Goal: Transaction & Acquisition: Purchase product/service

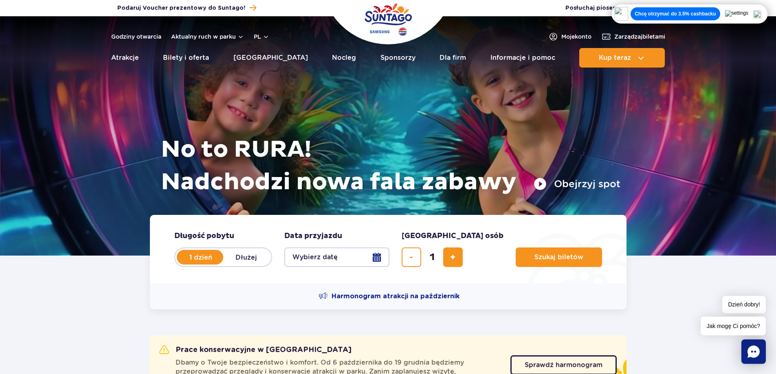
click at [347, 256] on button "Wybierz datę" at bounding box center [336, 258] width 105 height 20
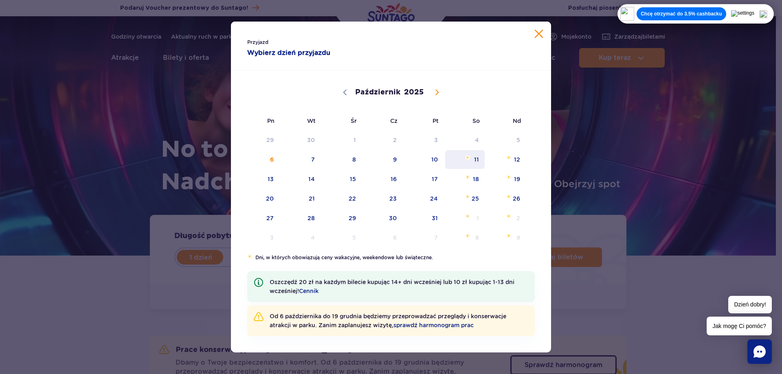
click at [473, 158] on span "11" at bounding box center [464, 159] width 41 height 19
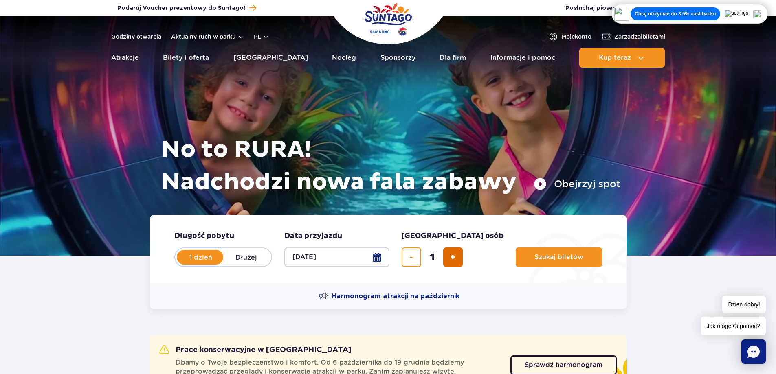
click at [450, 263] on button "dodaj bilet" at bounding box center [453, 258] width 20 height 20
click at [451, 263] on button "dodaj bilet" at bounding box center [453, 258] width 20 height 20
type input "4"
click at [546, 263] on button "Szukaj biletów" at bounding box center [559, 258] width 86 height 20
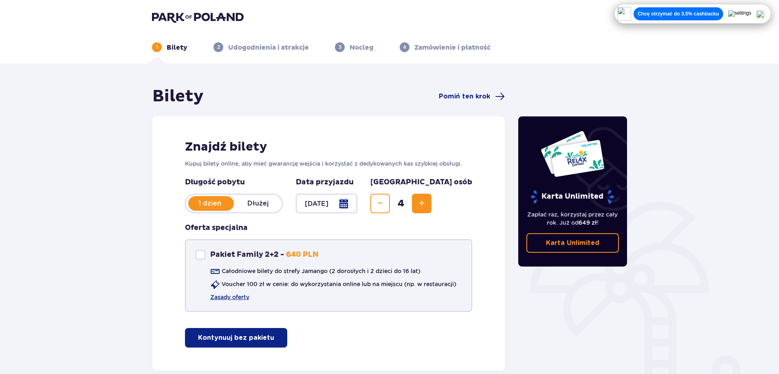
click at [205, 250] on div "Pakiet Family 2+2 Pakiet Family 2+2 - 640 PLN Całodniowe bilety do strefy Jaman…" at bounding box center [328, 275] width 287 height 72
click at [204, 257] on div "Pakiet Family 2+2" at bounding box center [200, 255] width 10 height 10
checkbox input "true"
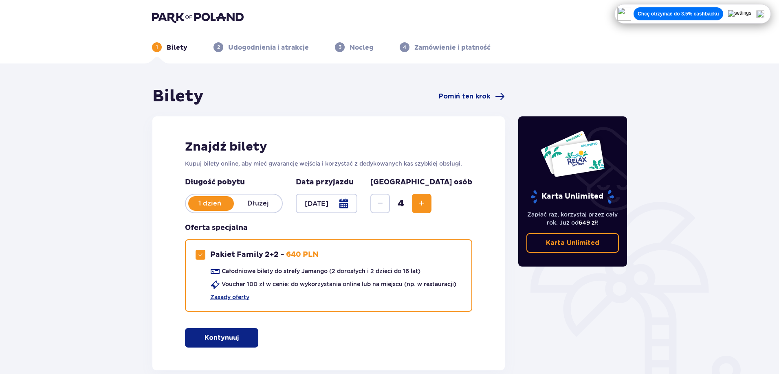
click at [220, 329] on button "Kontynuuj" at bounding box center [221, 338] width 73 height 20
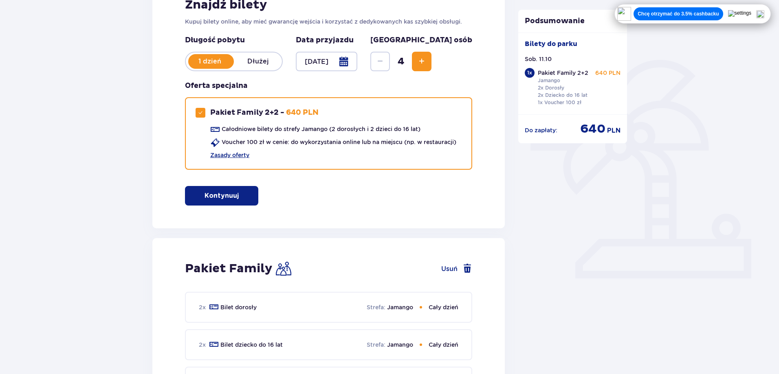
scroll to position [154, 0]
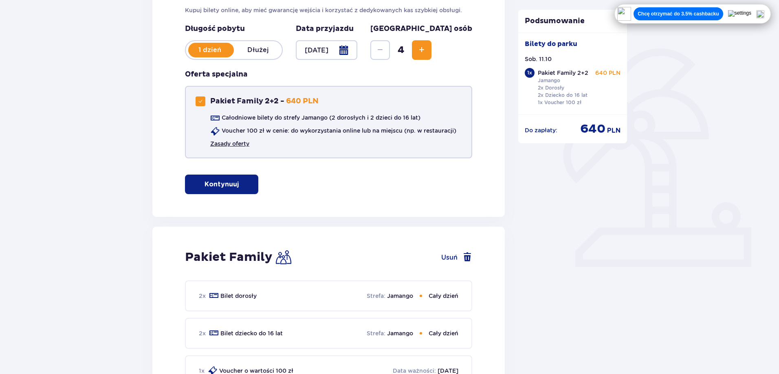
click at [228, 146] on link "Zasady oferty" at bounding box center [229, 144] width 39 height 8
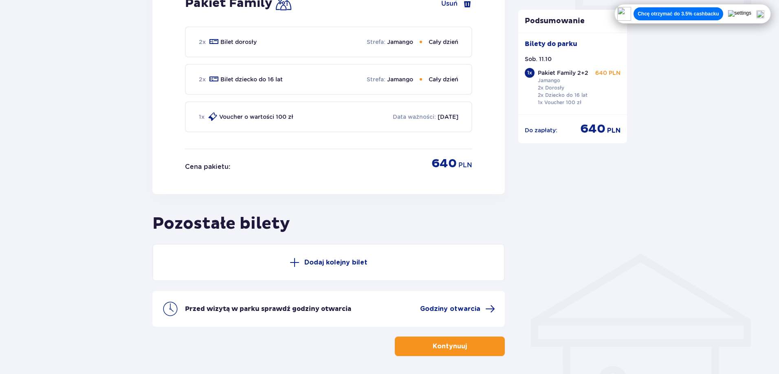
scroll to position [439, 0]
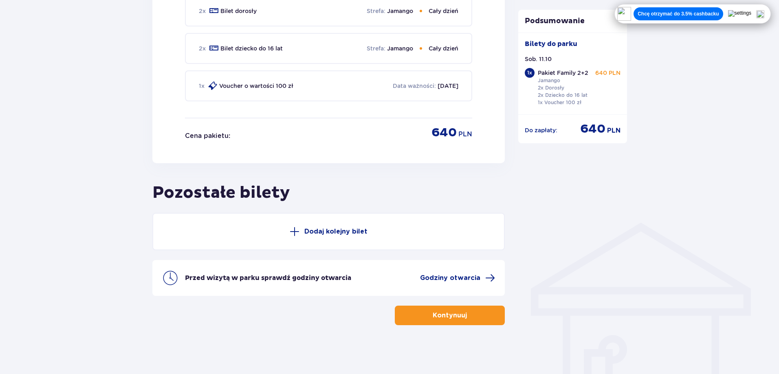
click at [466, 318] on span "button" at bounding box center [468, 316] width 10 height 10
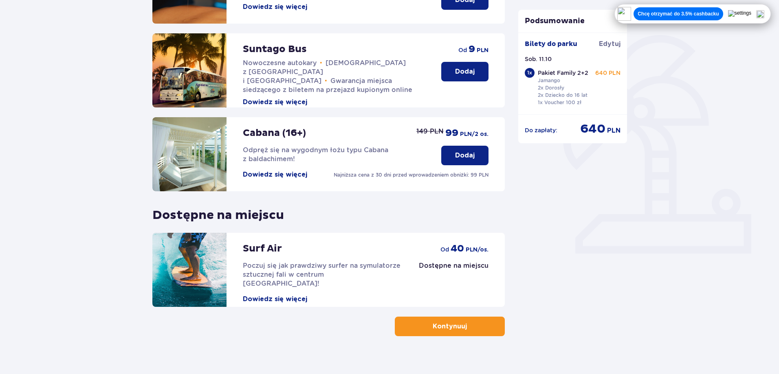
scroll to position [178, 0]
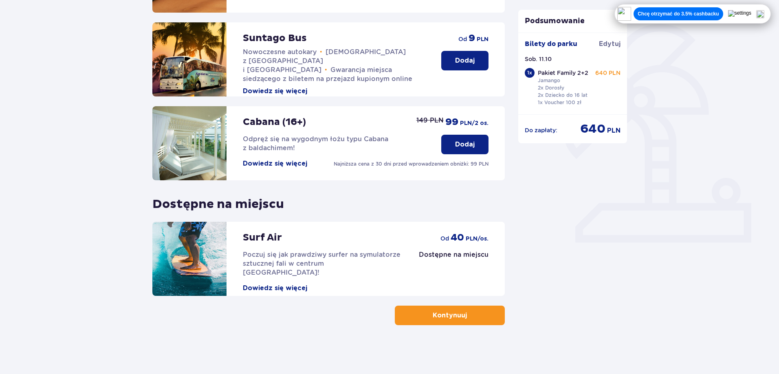
click at [485, 316] on button "Kontynuuj" at bounding box center [450, 316] width 110 height 20
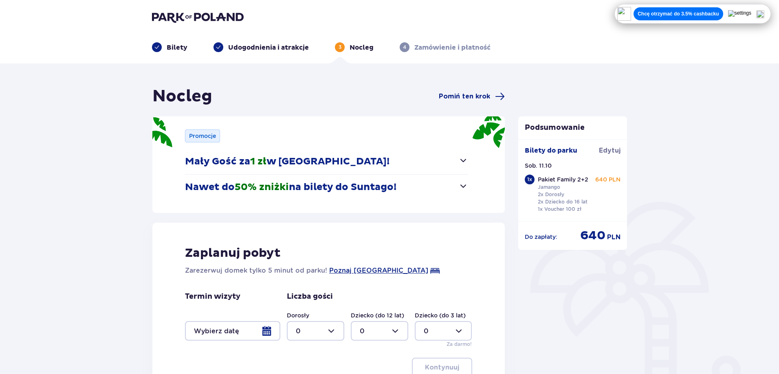
click at [455, 187] on button "Nawet do 50% zniżki na bilety do Suntago!" at bounding box center [326, 187] width 283 height 25
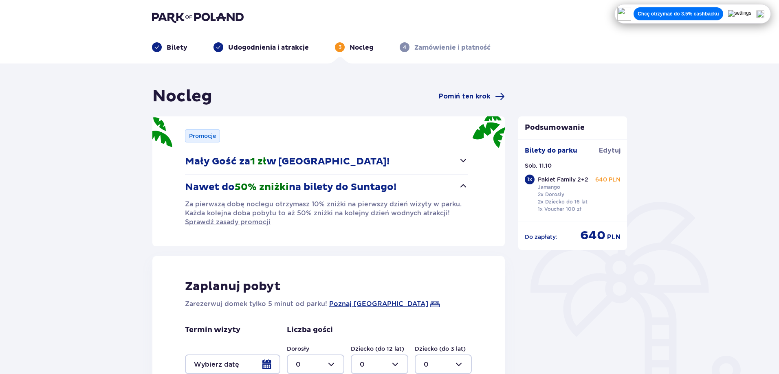
click at [456, 187] on button "Nawet do 50% zniżki na bilety do Suntago!" at bounding box center [326, 187] width 283 height 25
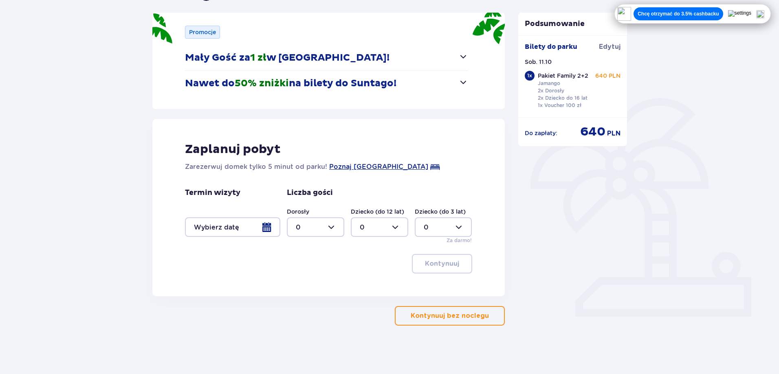
scroll to position [104, 0]
click at [426, 322] on button "Kontynuuj bez noclegu" at bounding box center [450, 316] width 110 height 20
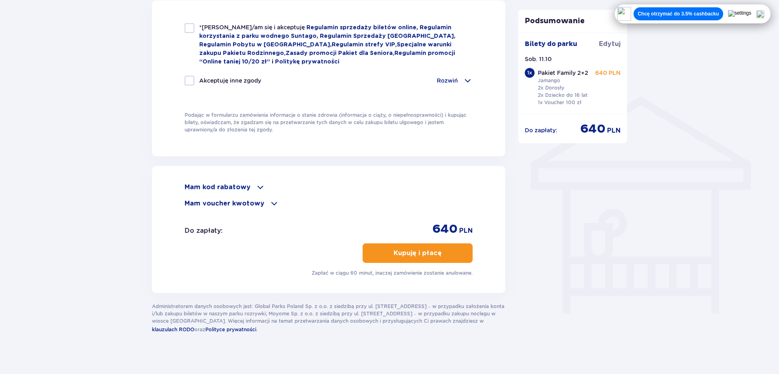
scroll to position [571, 0]
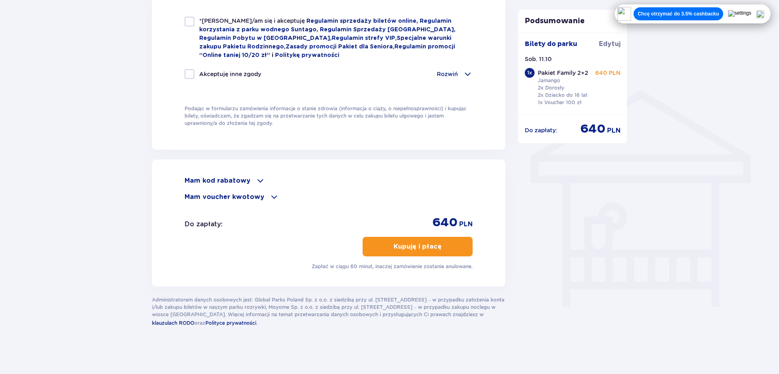
click at [250, 198] on p "Mam voucher kwotowy" at bounding box center [224, 197] width 80 height 9
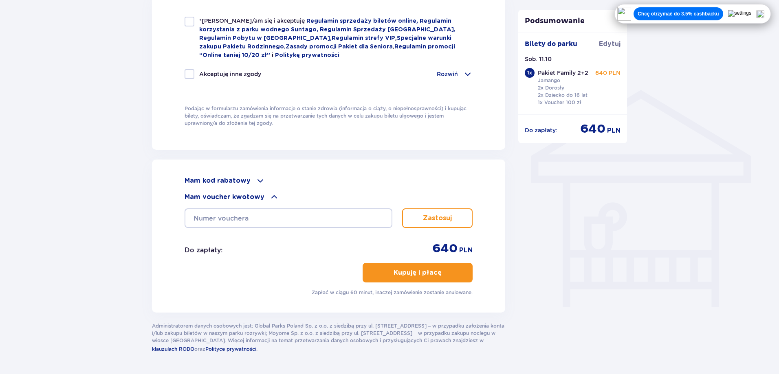
click at [252, 194] on p "Mam voucher kwotowy" at bounding box center [224, 197] width 80 height 9
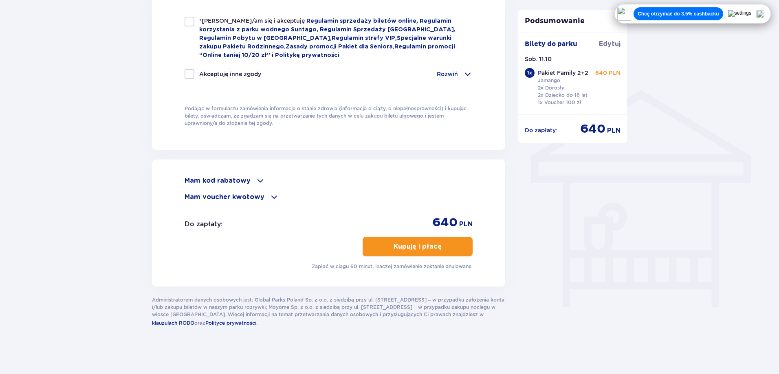
click at [250, 182] on div "Mam kod rabatowy" at bounding box center [328, 181] width 288 height 10
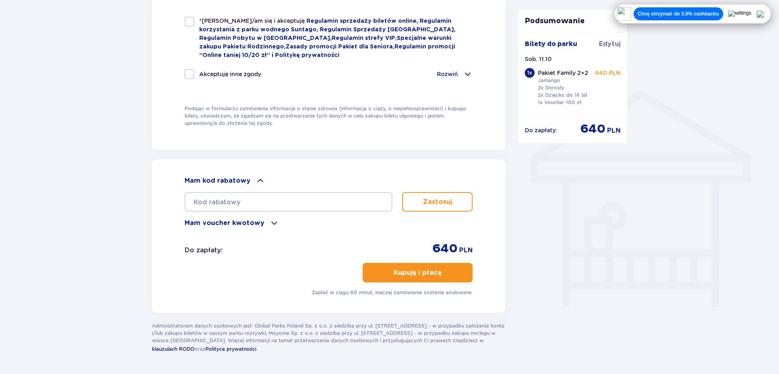
click at [250, 182] on div "Mam kod rabatowy" at bounding box center [328, 181] width 288 height 10
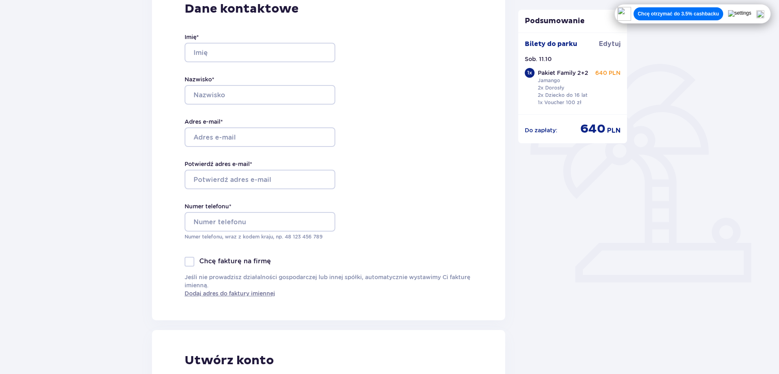
scroll to position [0, 0]
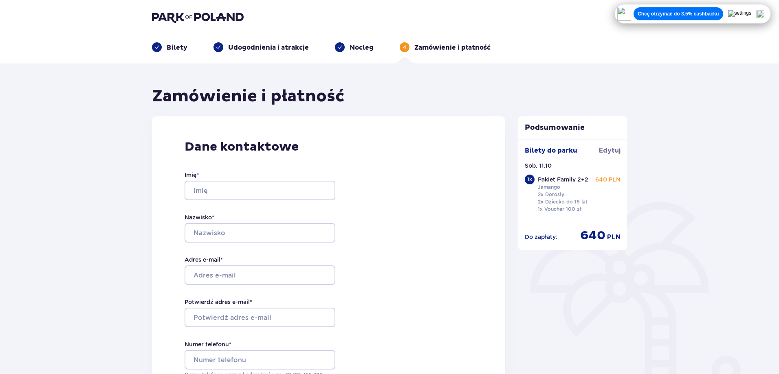
click at [195, 10] on header "Bilety Udogodnienia i atrakcje Nocleg 4 Zamówienie i płatność" at bounding box center [389, 32] width 779 height 64
click at [191, 13] on img at bounding box center [198, 16] width 92 height 11
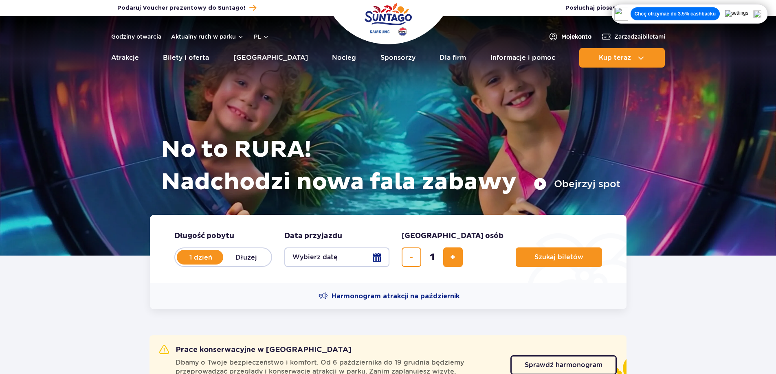
click at [567, 35] on span "Moje konto" at bounding box center [576, 37] width 30 height 8
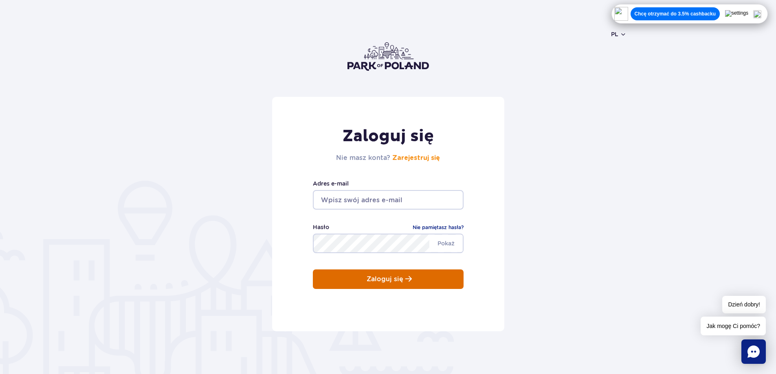
type input "samuel.marcin@gmail.com"
click at [389, 285] on button "Zaloguj się" at bounding box center [388, 280] width 151 height 20
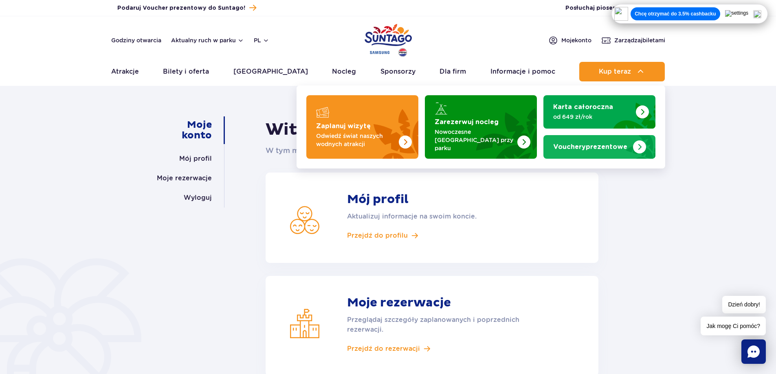
click at [582, 144] on span "Vouchery" at bounding box center [569, 147] width 33 height 7
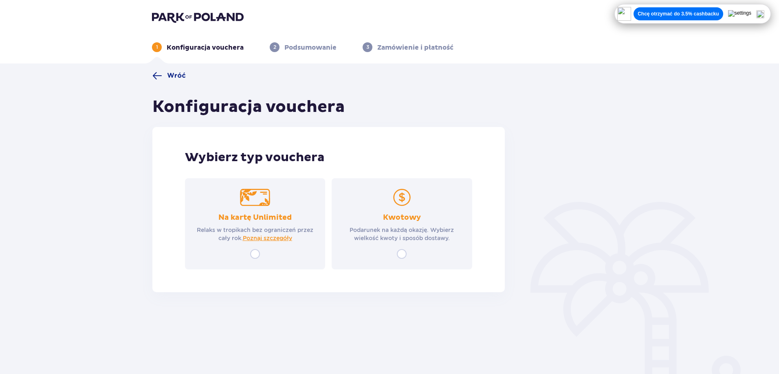
click at [200, 14] on img at bounding box center [198, 16] width 92 height 11
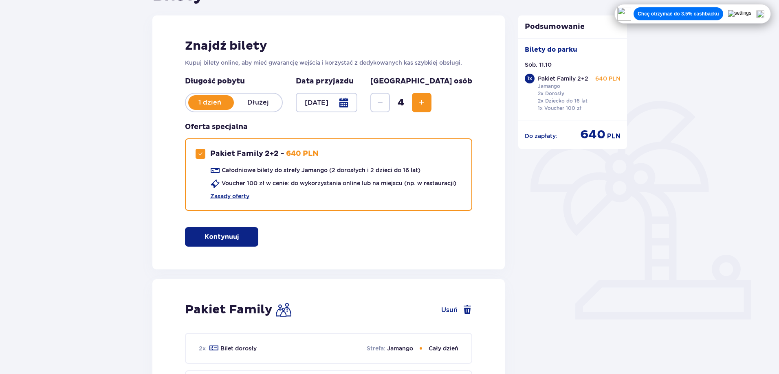
scroll to position [285, 0]
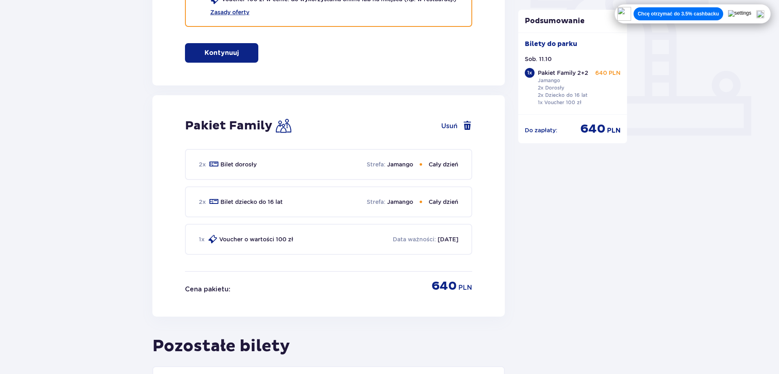
click at [231, 54] on p "Kontynuuj" at bounding box center [221, 52] width 34 height 9
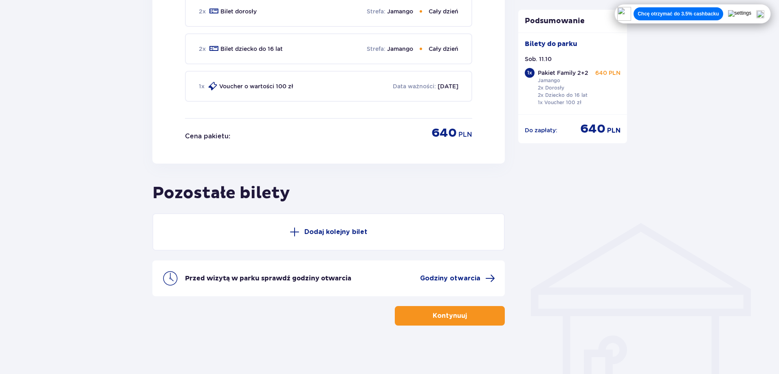
scroll to position [439, 0]
click at [444, 319] on p "Kontynuuj" at bounding box center [450, 315] width 34 height 9
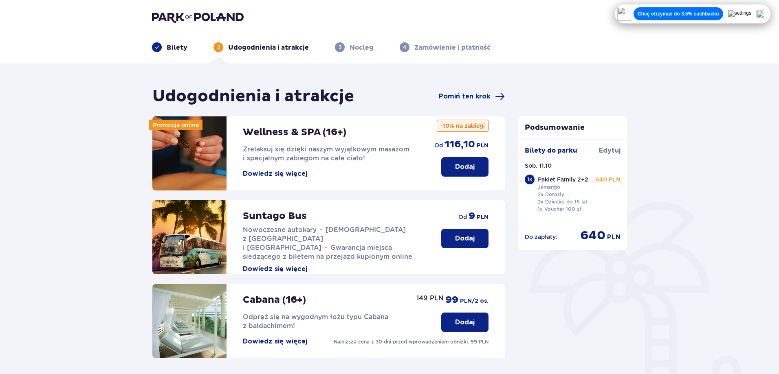
click at [477, 102] on div "Udogodnienia i atrakcje Pomiń ten krok" at bounding box center [328, 96] width 352 height 20
click at [478, 96] on span "Pomiń ten krok" at bounding box center [464, 96] width 51 height 9
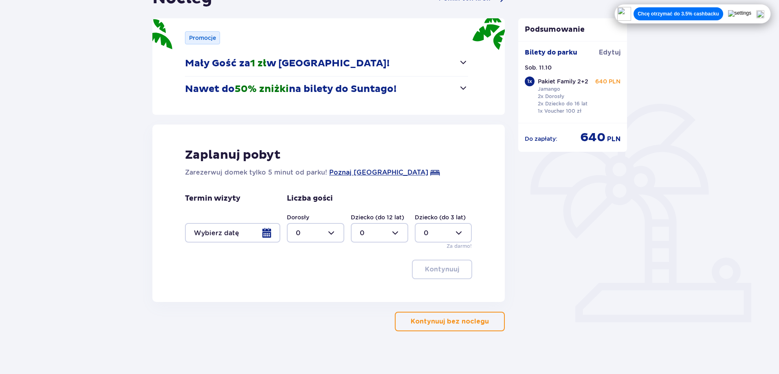
scroll to position [104, 0]
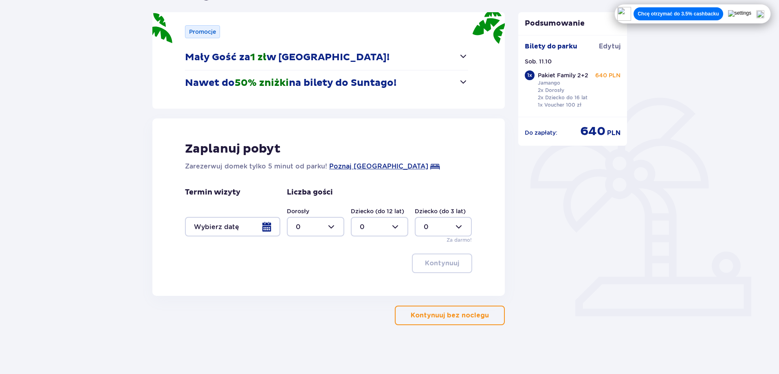
drag, startPoint x: 465, startPoint y: 315, endPoint x: 716, endPoint y: 246, distance: 260.5
click at [465, 316] on p "Kontynuuj bez noclegu" at bounding box center [450, 315] width 78 height 9
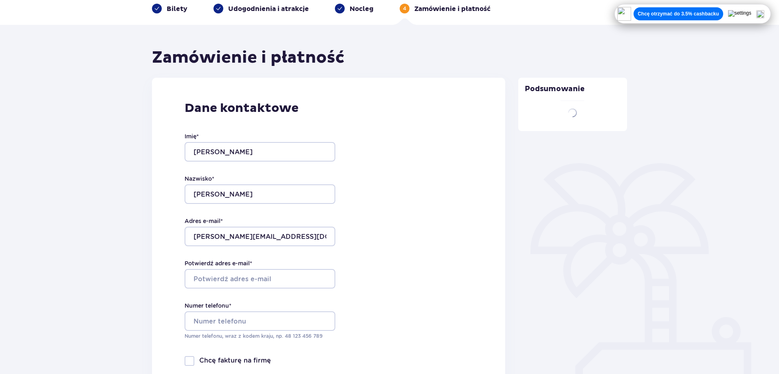
type input "Marcin"
type input "Samuel"
type input "samuel.marcin@gmail.com"
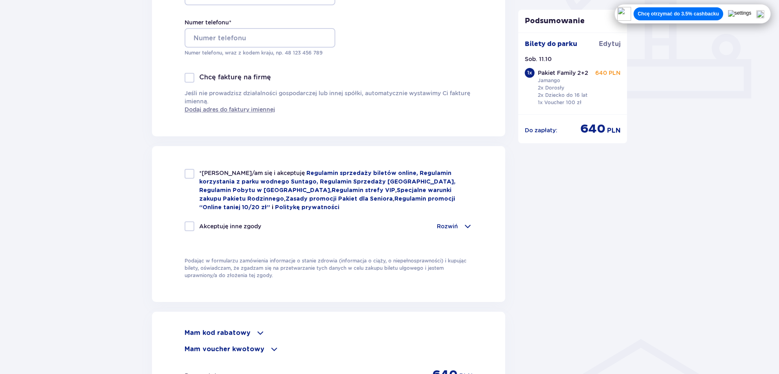
scroll to position [326, 0]
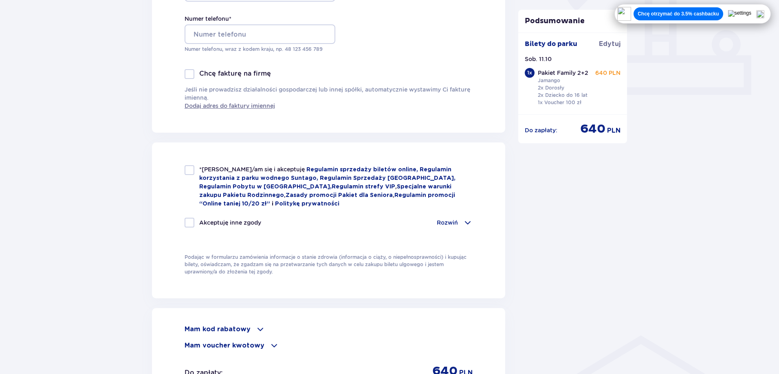
click at [188, 171] on div at bounding box center [189, 170] width 10 height 10
checkbox input "true"
click at [185, 220] on div at bounding box center [189, 223] width 10 height 10
checkbox input "true"
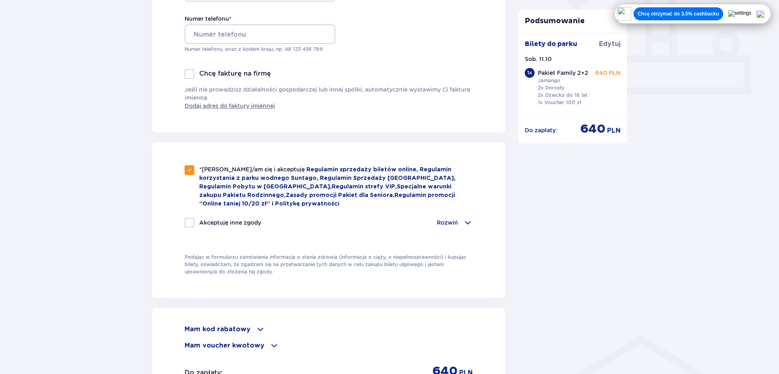
checkbox input "true"
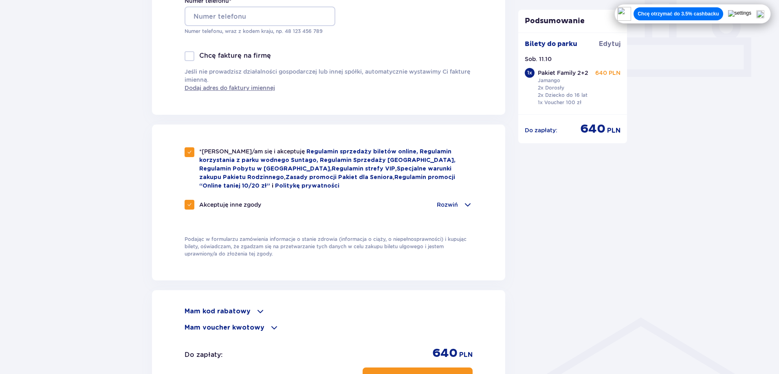
scroll to position [189, 0]
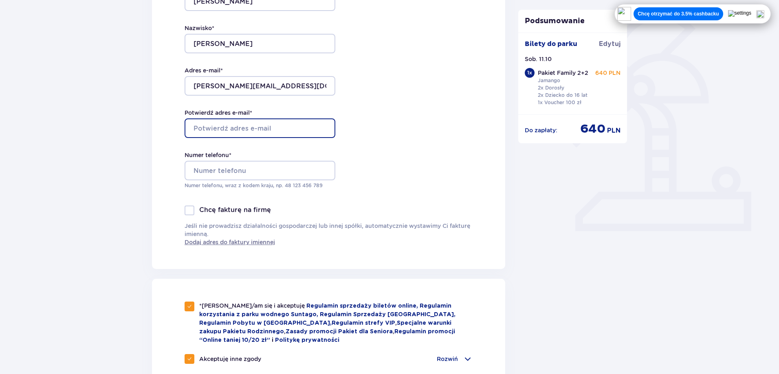
click at [233, 127] on input "Potwierdź adres e-mail *" at bounding box center [259, 129] width 151 height 20
type input "samuel.marcin@gmail.com"
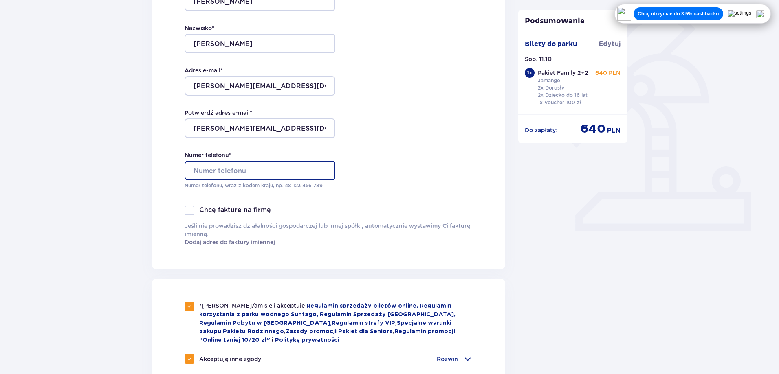
type input "513066320"
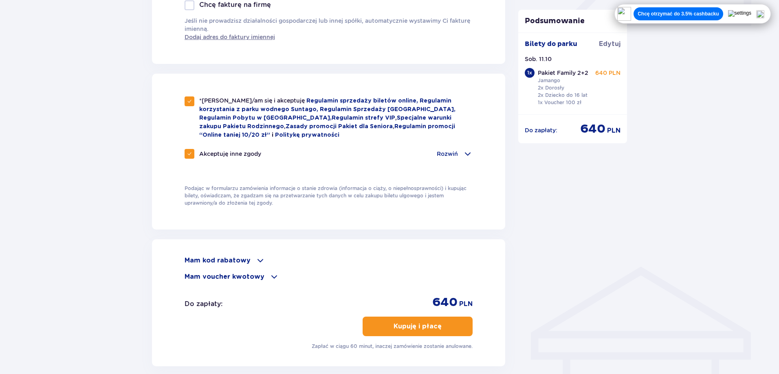
scroll to position [474, 0]
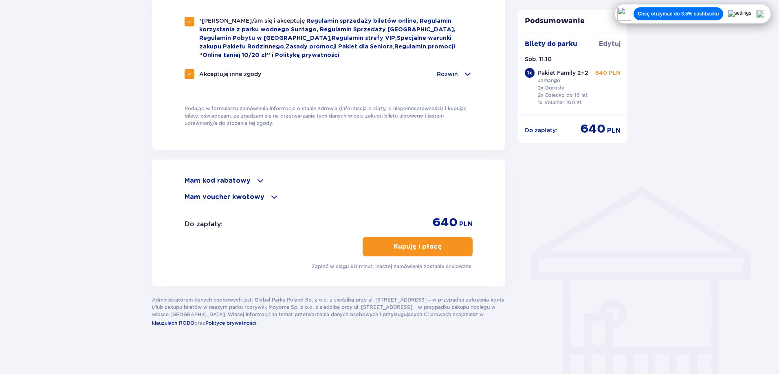
click at [416, 239] on button "Kupuję i płacę" at bounding box center [417, 247] width 110 height 20
